Goal: Task Accomplishment & Management: Use online tool/utility

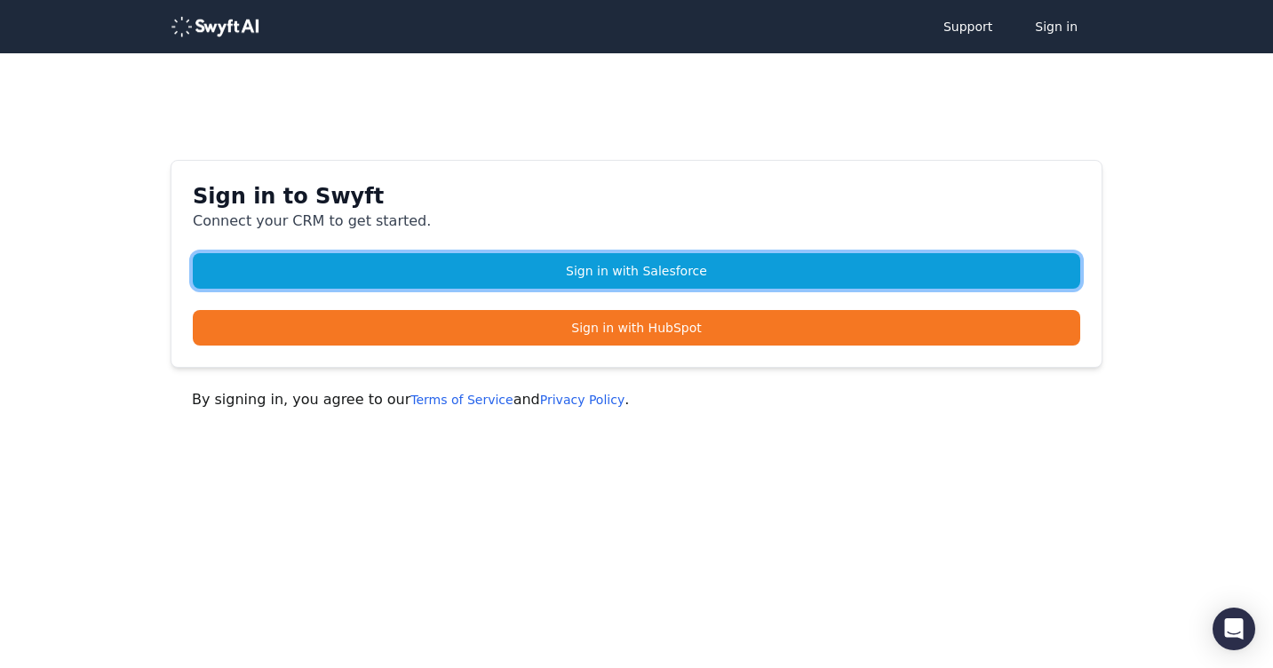
click at [631, 262] on link "Sign in with Salesforce" at bounding box center [637, 271] width 888 height 36
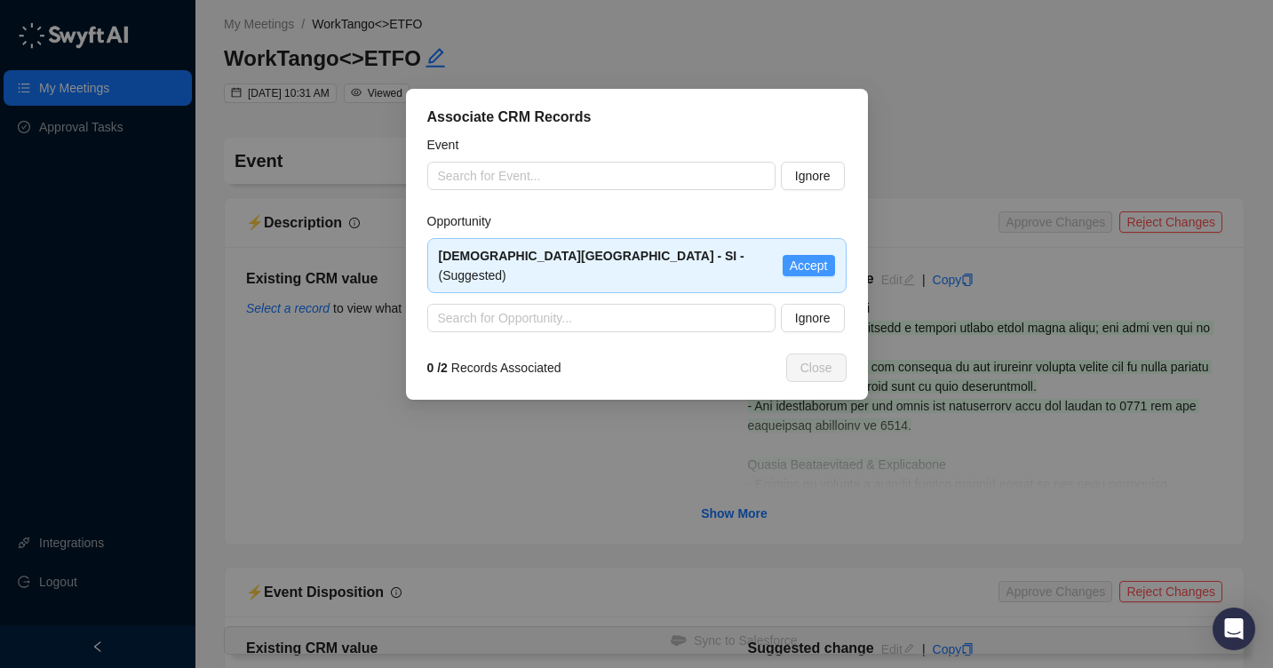
click at [824, 261] on span "Accept" at bounding box center [809, 266] width 38 height 20
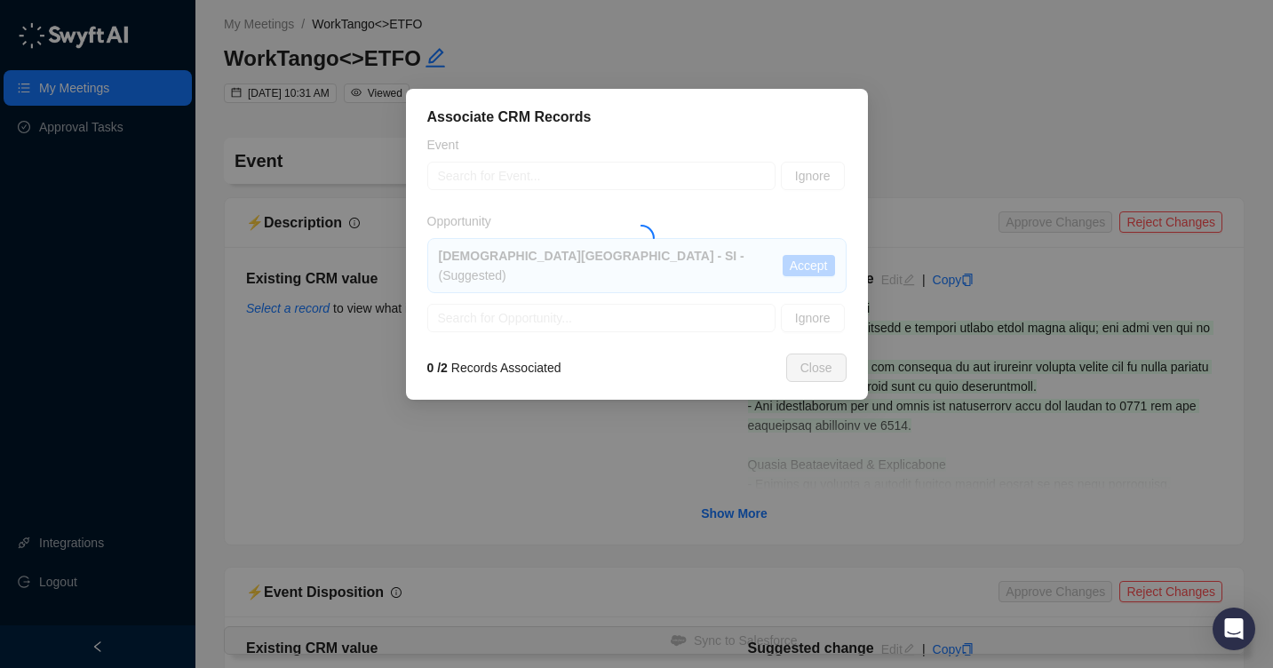
type textarea "**********"
type input "**********"
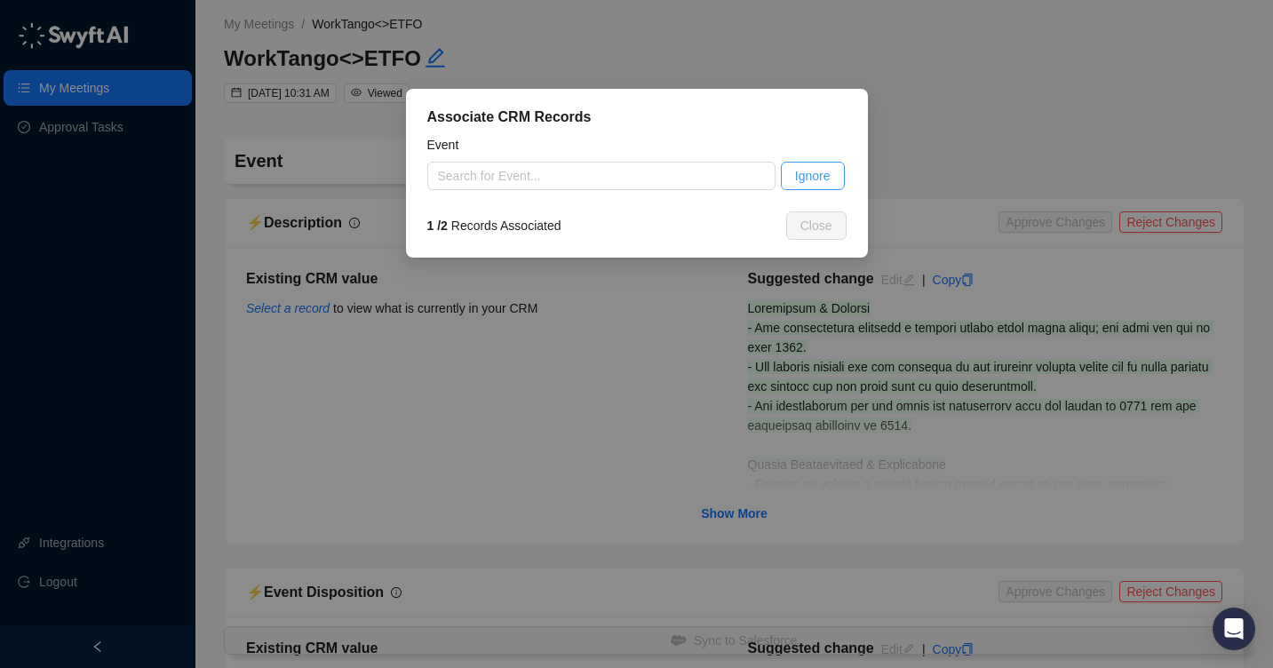
click at [819, 171] on span "Ignore" at bounding box center [813, 176] width 36 height 20
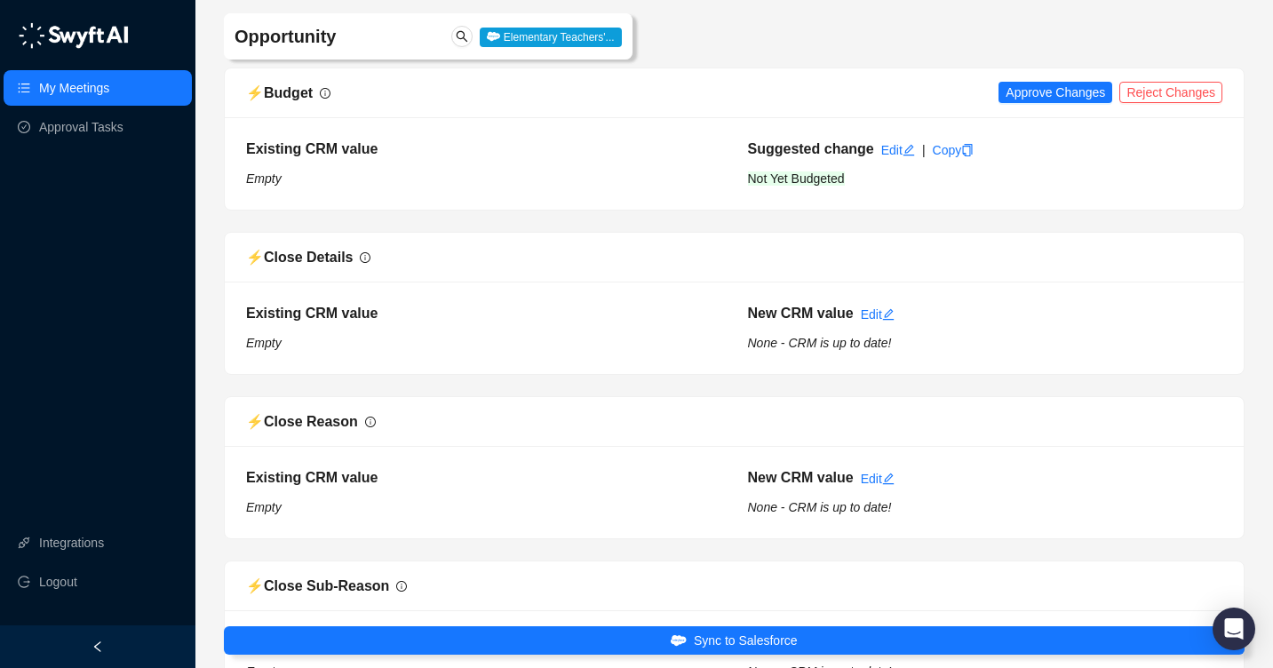
scroll to position [220, 0]
click at [1063, 92] on span "Approve Changes" at bounding box center [1056, 92] width 100 height 20
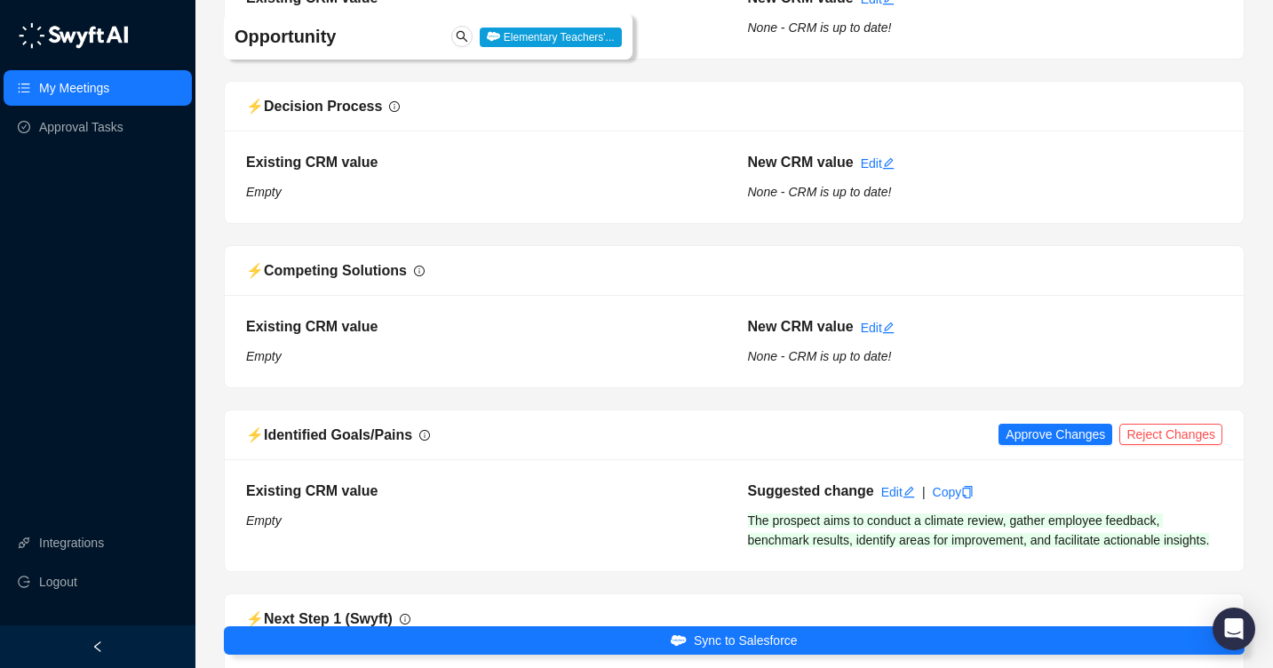
scroll to position [1190, 0]
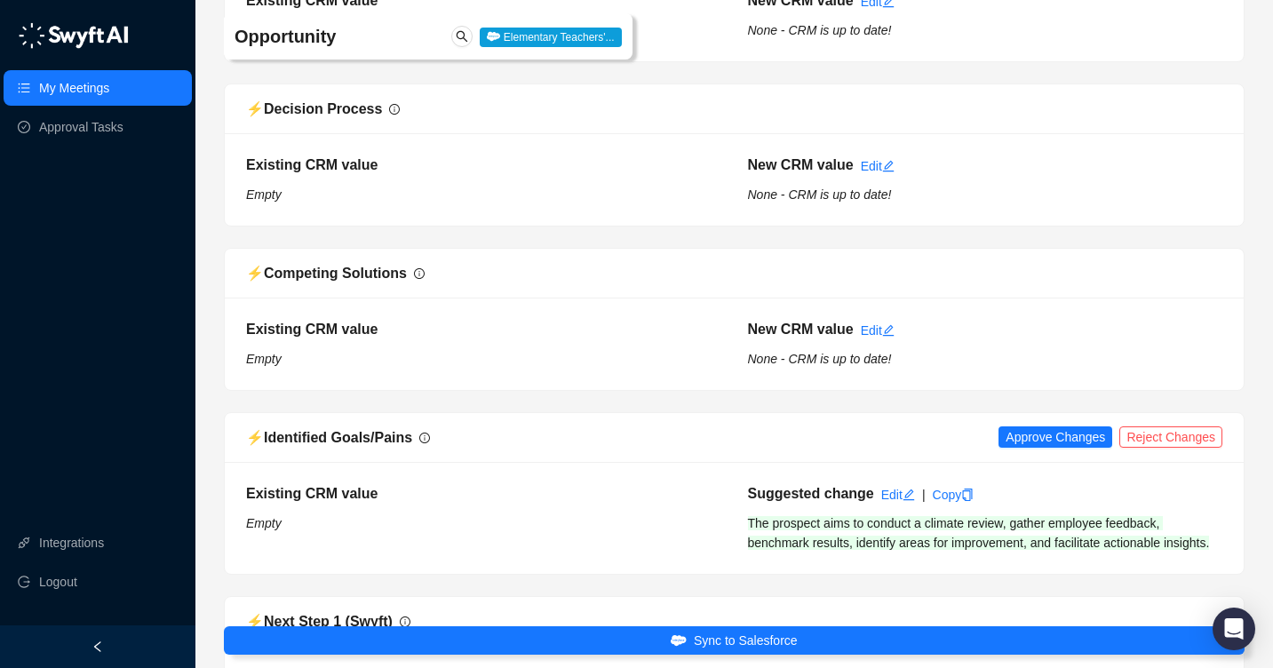
click at [1041, 423] on div "⚡️ Identified Goals/Pains Approve Changes Reject Changes" at bounding box center [734, 438] width 1019 height 50
click at [1068, 433] on span "Approve Changes" at bounding box center [1056, 437] width 100 height 20
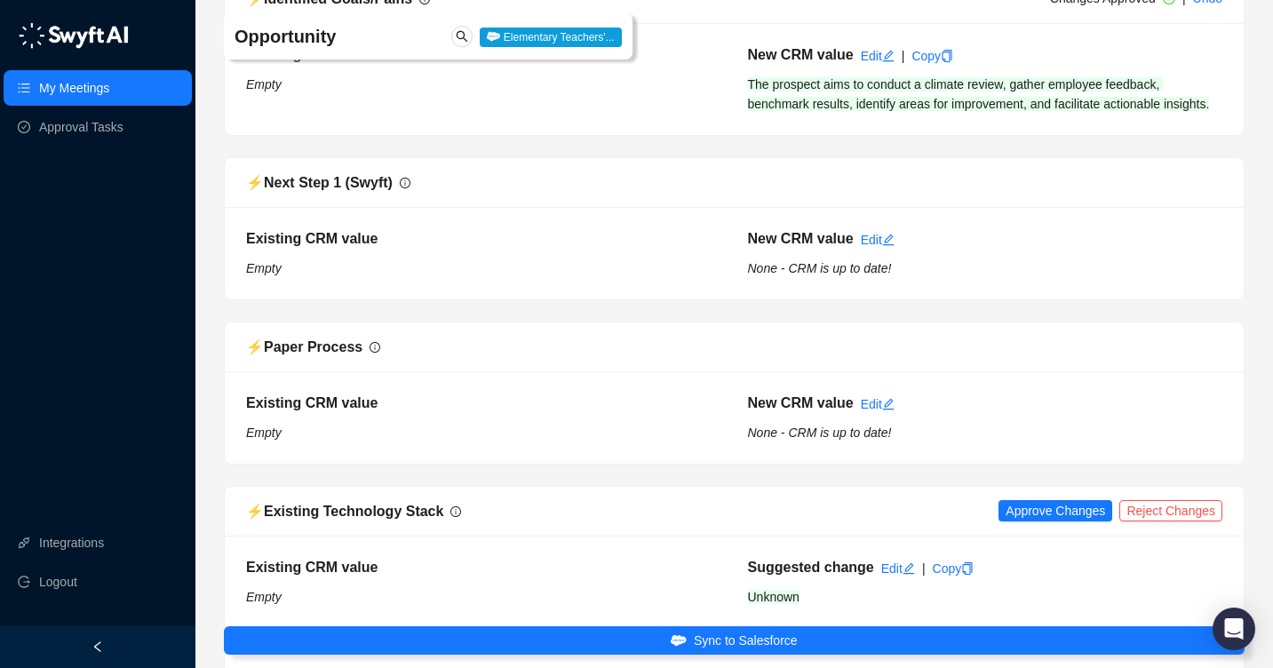
scroll to position [1772, 0]
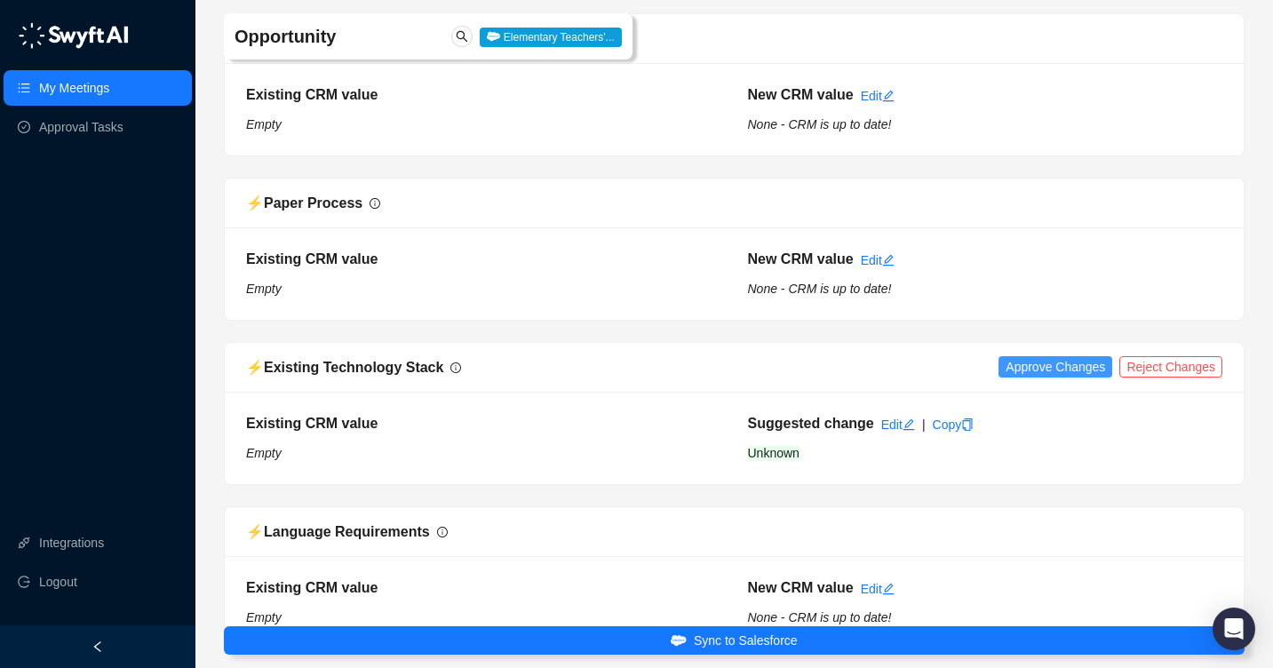
click at [1049, 377] on span "Approve Changes" at bounding box center [1056, 367] width 100 height 20
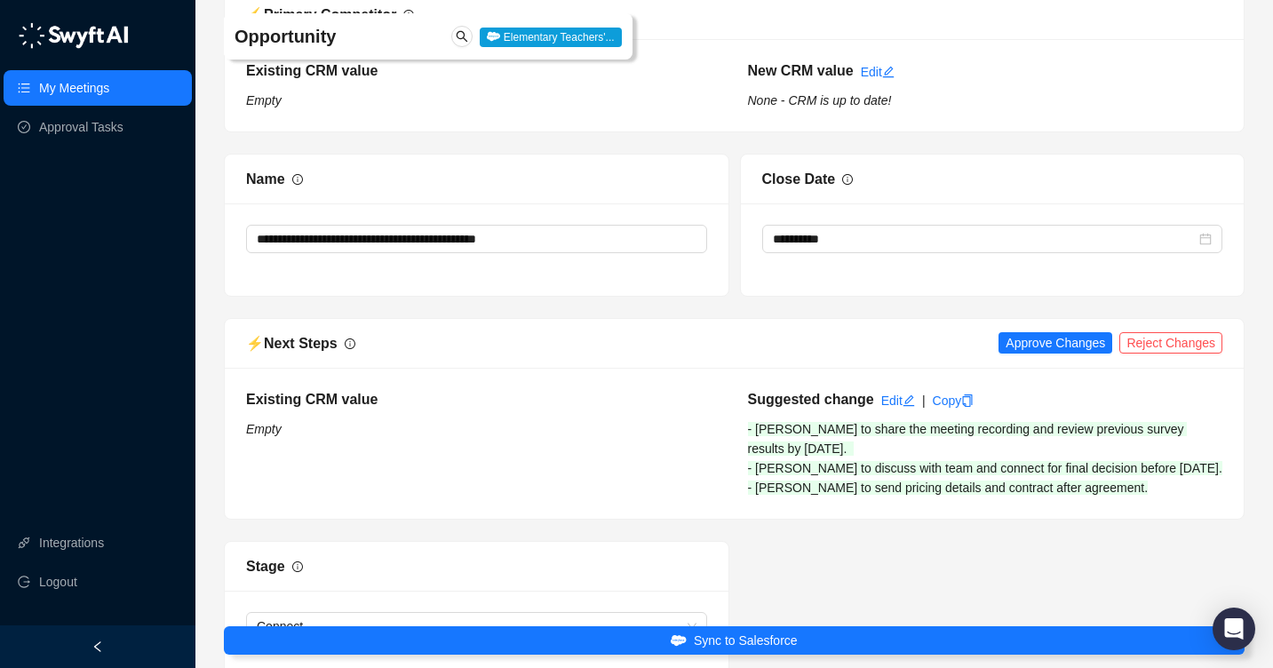
scroll to position [2782, 0]
click at [1047, 354] on span "Approve Changes" at bounding box center [1056, 344] width 100 height 20
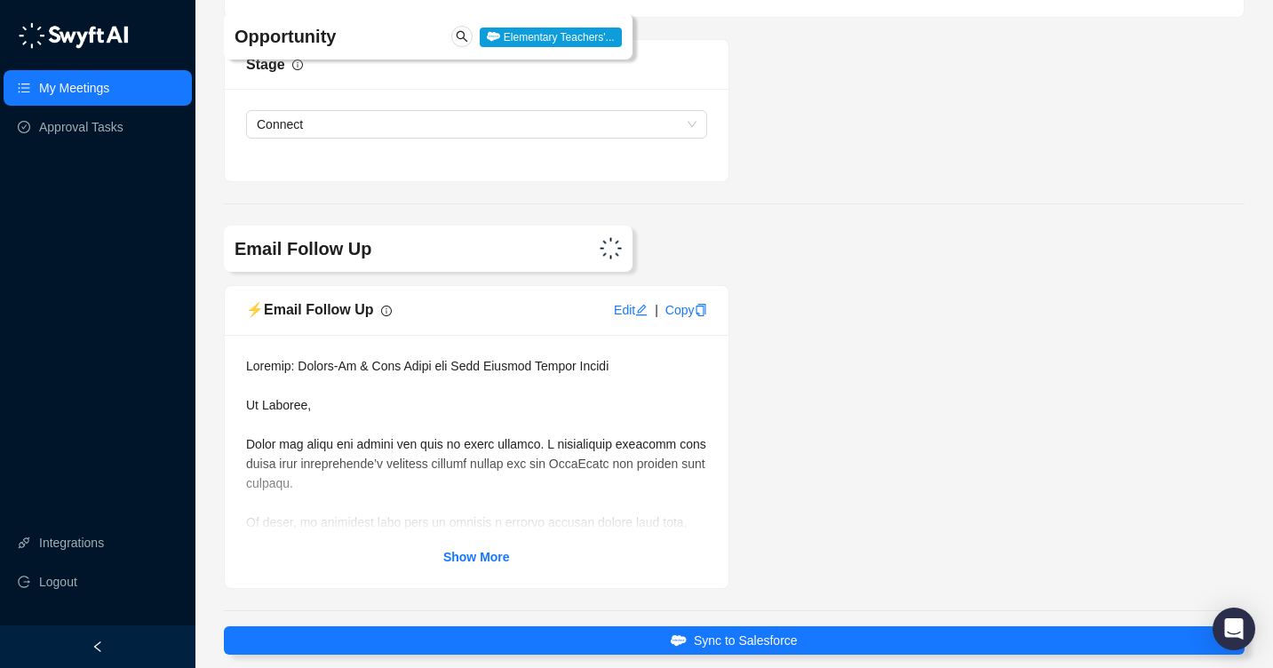
scroll to position [3360, 0]
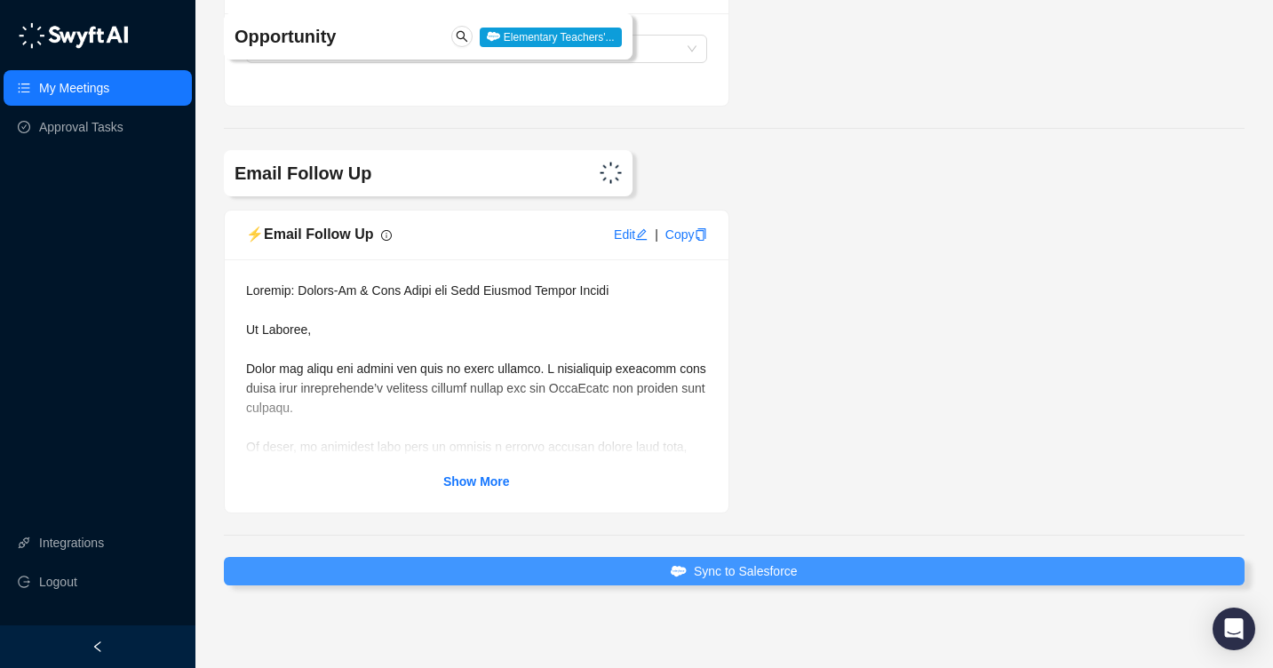
click at [804, 585] on button "Sync to Salesforce" at bounding box center [734, 571] width 1021 height 28
